Goal: Transaction & Acquisition: Book appointment/travel/reservation

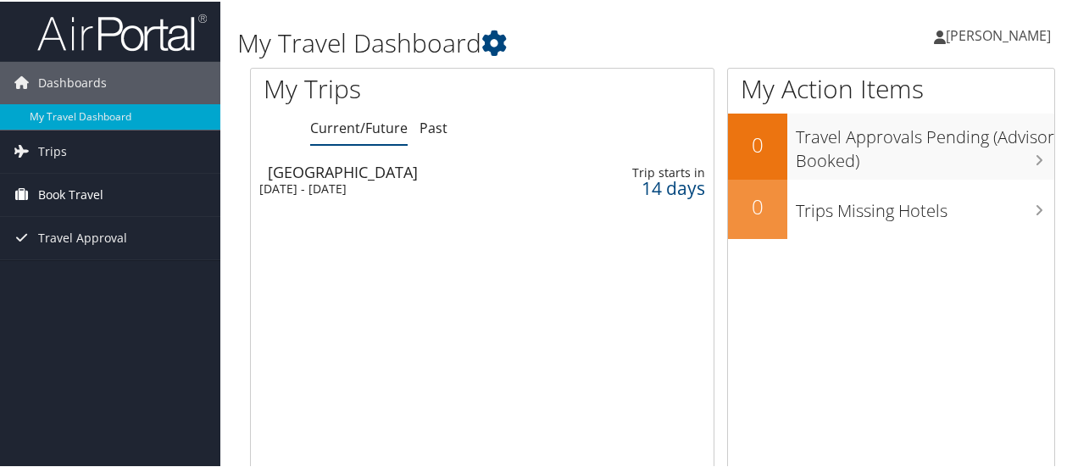
click at [56, 199] on span "Book Travel" at bounding box center [70, 193] width 65 height 42
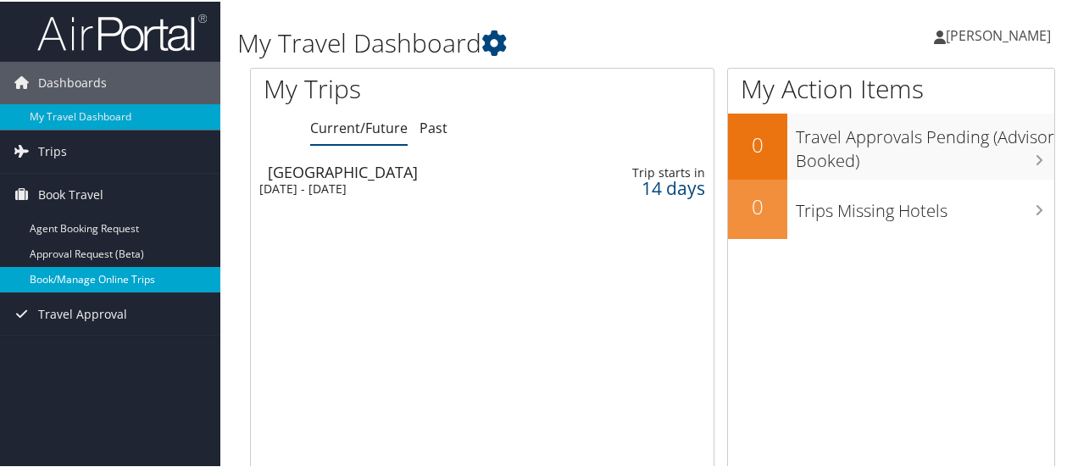
click at [79, 277] on link "Book/Manage Online Trips" at bounding box center [110, 277] width 220 height 25
